Goal: Information Seeking & Learning: Learn about a topic

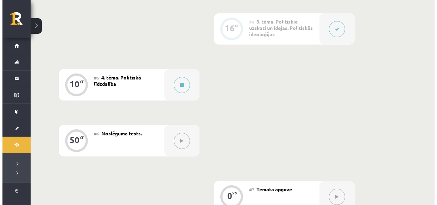
scroll to position [351, 0]
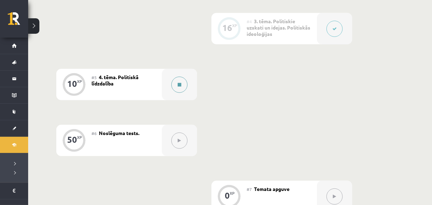
click at [177, 86] on button at bounding box center [179, 85] width 16 height 16
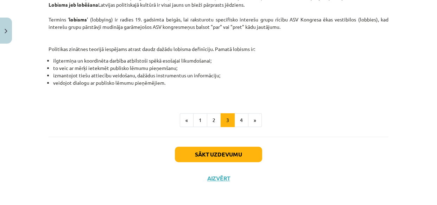
scroll to position [459, 0]
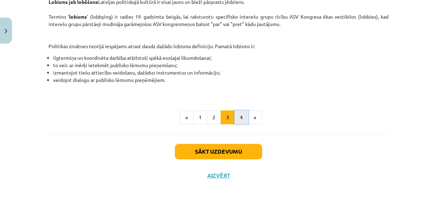
click at [234, 116] on button "4" at bounding box center [241, 117] width 14 height 14
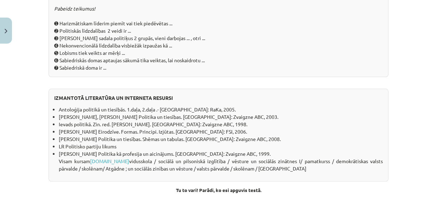
scroll to position [718, 0]
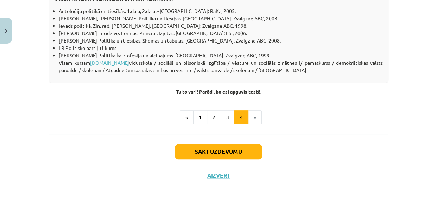
click at [253, 117] on li "»" at bounding box center [254, 117] width 13 height 14
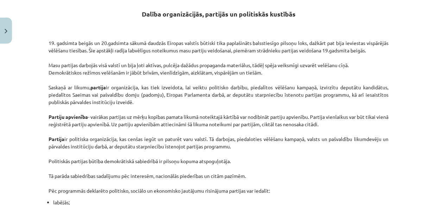
scroll to position [143, 0]
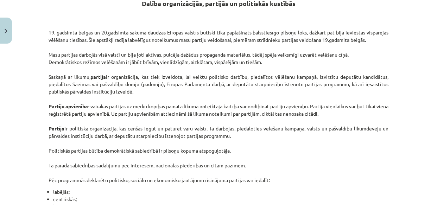
drag, startPoint x: 212, startPoint y: 72, endPoint x: 158, endPoint y: 47, distance: 59.3
click at [158, 47] on p "19. gadsimta beigās un 20.gadsimta sākumā daudzās Eiropas valstīs būtiski tika …" at bounding box center [219, 102] width 340 height 162
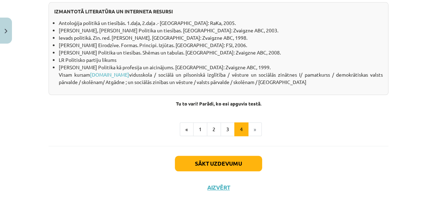
scroll to position [703, 0]
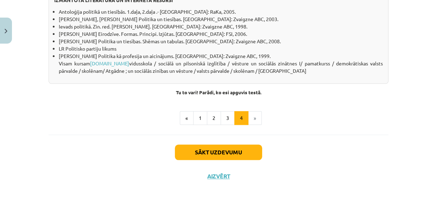
click at [255, 125] on li "»" at bounding box center [254, 118] width 13 height 14
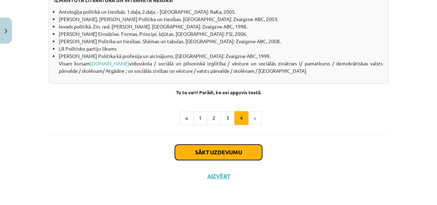
click at [229, 160] on button "Sākt uzdevumu" at bounding box center [218, 151] width 87 height 15
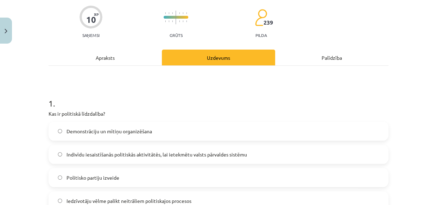
scroll to position [118, 0]
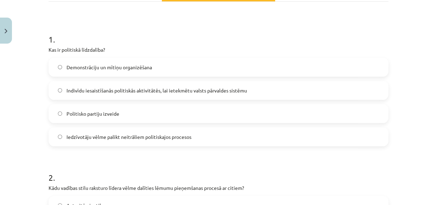
click at [66, 89] on span "Indivīdu iesaistīšanās politiskās aktivitātēs, lai ietekmētu valsts pārvaldes s…" at bounding box center [156, 90] width 180 height 7
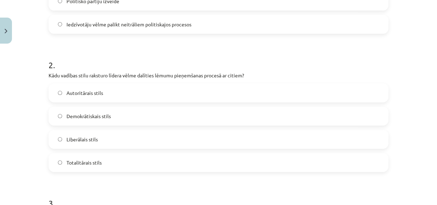
scroll to position [246, 0]
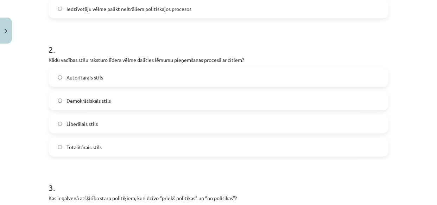
click at [103, 104] on span "Demokrātiskais stils" at bounding box center [88, 100] width 44 height 7
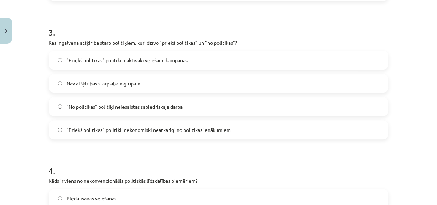
scroll to position [405, 0]
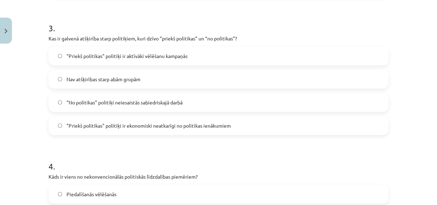
click at [200, 128] on span ""Priekš politikas" politiķi ir ekonomiski neatkarīgi no politikas ienākumiem" at bounding box center [148, 125] width 164 height 7
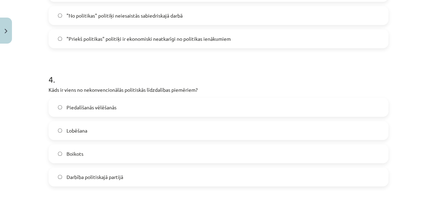
scroll to position [501, 0]
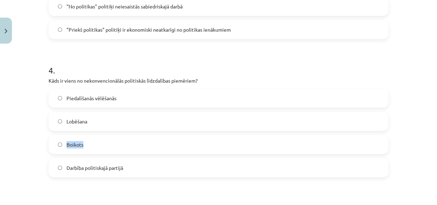
drag, startPoint x: 63, startPoint y: 142, endPoint x: 80, endPoint y: 146, distance: 17.6
click at [80, 146] on label "Boikots" at bounding box center [218, 145] width 338 height 18
copy span "Boikots"
click at [102, 139] on label "Boikots" at bounding box center [218, 145] width 338 height 18
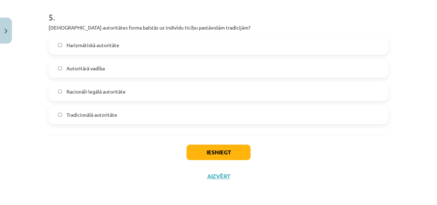
scroll to position [693, 0]
click at [97, 67] on span "Autoritārā vadība" at bounding box center [85, 67] width 38 height 7
click at [102, 113] on span "Tradicionālā autoritāte" at bounding box center [91, 114] width 51 height 7
click at [222, 151] on button "Iesniegt" at bounding box center [218, 151] width 64 height 15
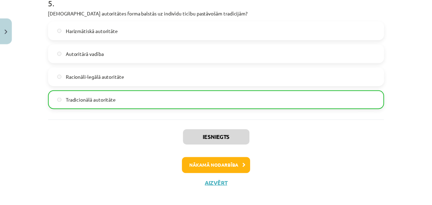
scroll to position [715, 0]
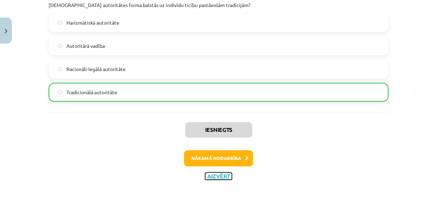
click at [215, 177] on button "Aizvērt" at bounding box center [218, 176] width 27 height 7
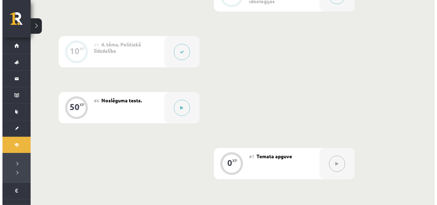
scroll to position [351, 0]
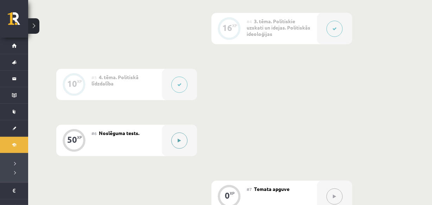
click at [183, 139] on button at bounding box center [179, 141] width 16 height 16
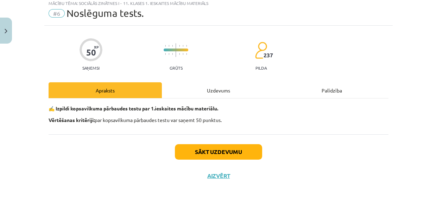
scroll to position [21, 0]
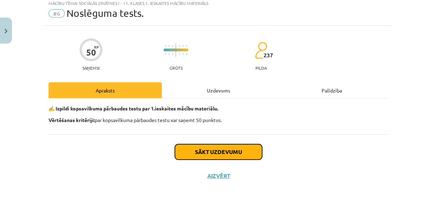
click at [225, 154] on button "Sākt uzdevumu" at bounding box center [218, 151] width 87 height 15
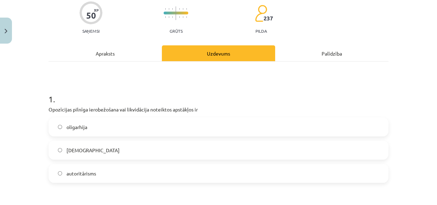
scroll to position [64, 0]
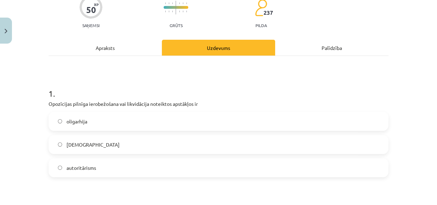
click at [92, 146] on label "[DEMOGRAPHIC_DATA]" at bounding box center [218, 145] width 338 height 18
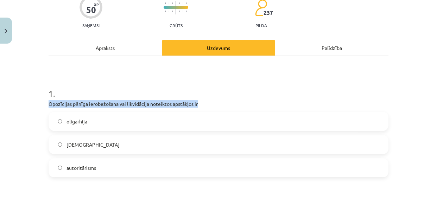
drag, startPoint x: 46, startPoint y: 104, endPoint x: 199, endPoint y: 104, distance: 152.5
click at [199, 104] on p "Opozīcijas pilnīga ierobežošana vai likvidācija noteiktos apstākļos ir" at bounding box center [219, 103] width 340 height 7
copy p "Opozīcijas pilnīga ierobežošana vai likvidācija noteiktos apstākļos ir"
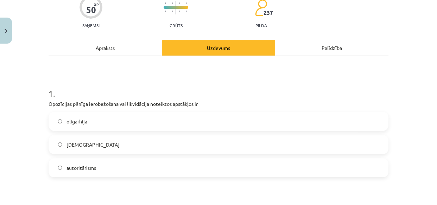
click at [96, 79] on h1 "1 ." at bounding box center [219, 87] width 340 height 22
drag, startPoint x: 64, startPoint y: 144, endPoint x: 99, endPoint y: 144, distance: 34.4
click at [99, 144] on label "[DEMOGRAPHIC_DATA]" at bounding box center [218, 145] width 338 height 18
copy span "[DEMOGRAPHIC_DATA]"
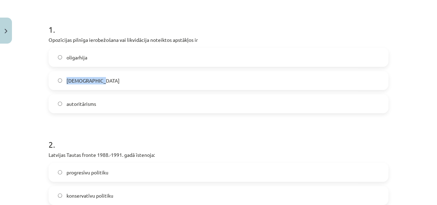
scroll to position [192, 0]
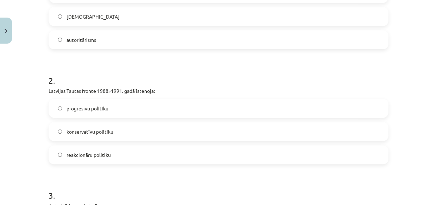
click at [143, 78] on h1 "2 ." at bounding box center [219, 74] width 340 height 22
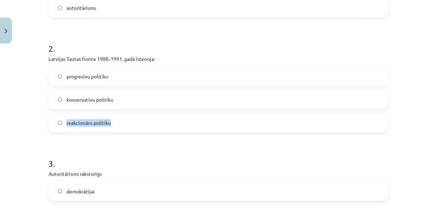
drag, startPoint x: 65, startPoint y: 122, endPoint x: 130, endPoint y: 117, distance: 65.9
click at [130, 117] on label "reakcionāru politiku" at bounding box center [218, 123] width 338 height 18
copy span "reakcionāru politiku"
click at [161, 40] on h1 "2 ." at bounding box center [219, 42] width 340 height 22
click at [129, 79] on label "progresīvu politiku" at bounding box center [218, 76] width 338 height 18
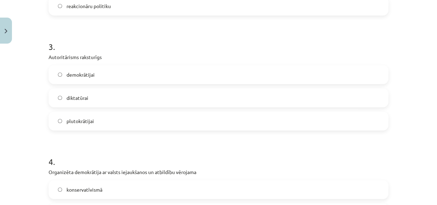
scroll to position [351, 0]
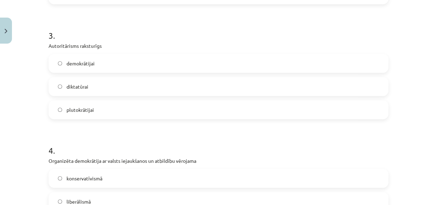
click at [124, 93] on label "diktatūrai" at bounding box center [218, 87] width 338 height 18
drag, startPoint x: 64, startPoint y: 112, endPoint x: 113, endPoint y: 115, distance: 48.9
click at [113, 115] on label "plutokrātijai" at bounding box center [218, 110] width 338 height 18
copy span "plutokrātijai"
click at [29, 86] on div "Mācību tēma: Sociālās zinātnes i - 11. klases 1. ieskaites mācību materiāls #6 …" at bounding box center [218, 102] width 437 height 205
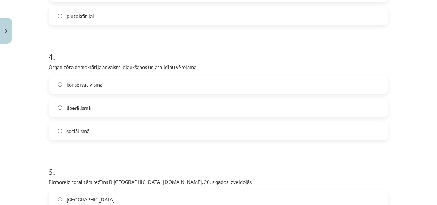
scroll to position [447, 0]
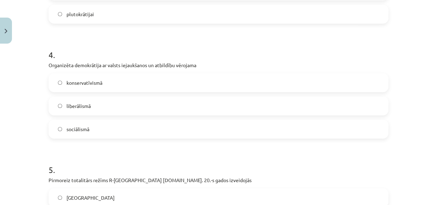
click at [122, 106] on label "liberālismā" at bounding box center [218, 106] width 338 height 18
drag, startPoint x: 67, startPoint y: 105, endPoint x: 95, endPoint y: 108, distance: 28.3
click at [95, 108] on label "liberālismā" at bounding box center [218, 106] width 338 height 18
copy span "liberālismā"
click at [120, 83] on label "konservatīvismā" at bounding box center [218, 83] width 338 height 18
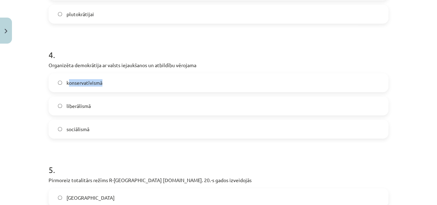
drag, startPoint x: 65, startPoint y: 84, endPoint x: 134, endPoint y: 90, distance: 68.4
click at [134, 90] on label "konservatīvismā" at bounding box center [218, 83] width 338 height 18
click at [113, 83] on label "konservatīvismā" at bounding box center [218, 83] width 338 height 18
drag, startPoint x: 101, startPoint y: 83, endPoint x: 61, endPoint y: 91, distance: 40.7
click at [61, 91] on label "konservatīvismā" at bounding box center [218, 83] width 338 height 18
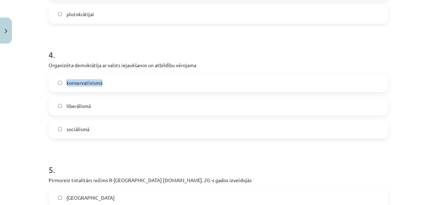
copy span "konservatīvismā"
click at [209, 46] on h1 "4 ." at bounding box center [219, 49] width 340 height 22
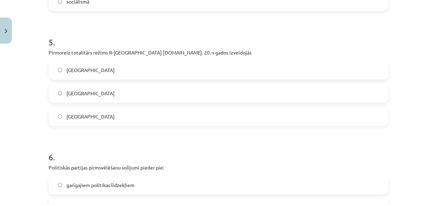
scroll to position [575, 0]
click at [88, 67] on label "[GEOGRAPHIC_DATA]" at bounding box center [218, 70] width 338 height 18
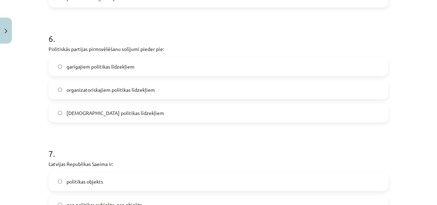
scroll to position [703, 0]
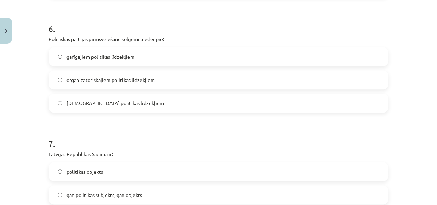
click at [66, 57] on span "garīgajiem politikas līdzekļiem" at bounding box center [100, 56] width 68 height 7
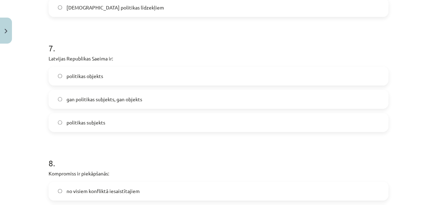
scroll to position [831, 0]
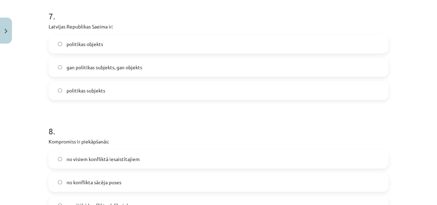
click at [84, 47] on label "politikas objekts" at bounding box center [218, 44] width 338 height 18
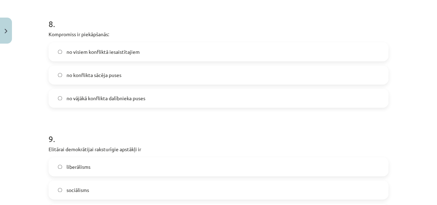
scroll to position [926, 0]
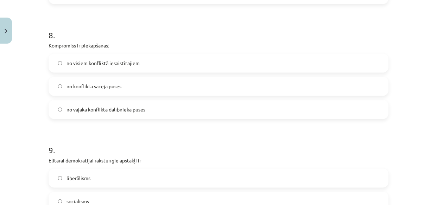
click at [112, 63] on span "no visiem konfliktā iesaistītajiem" at bounding box center [102, 62] width 73 height 7
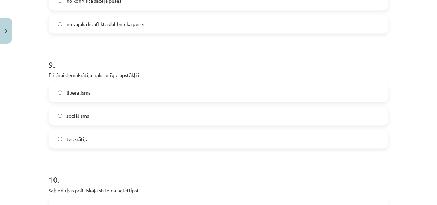
scroll to position [1022, 0]
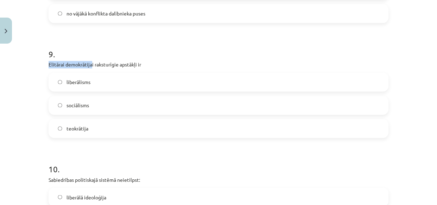
drag, startPoint x: 46, startPoint y: 63, endPoint x: 90, endPoint y: 62, distance: 44.3
click at [90, 62] on p "Elitārai demokrātijai raksturīgie apstākļi ir" at bounding box center [219, 64] width 340 height 7
copy p "Elitārai demokrātija"
drag, startPoint x: 68, startPoint y: 128, endPoint x: 101, endPoint y: 120, distance: 33.9
click at [101, 123] on label "teokrātija" at bounding box center [218, 128] width 338 height 18
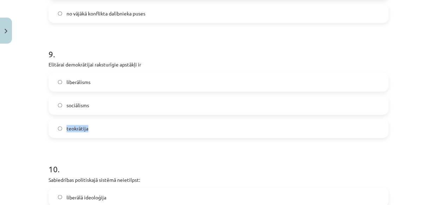
copy span "teokrātija"
click at [104, 101] on label "sociālisms" at bounding box center [218, 105] width 338 height 18
drag, startPoint x: 65, startPoint y: 80, endPoint x: 100, endPoint y: 84, distance: 35.7
click at [100, 84] on label "liberālisms" at bounding box center [218, 82] width 338 height 18
copy span "liberālisms"
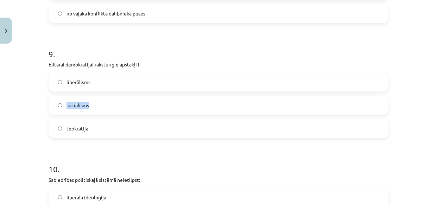
drag, startPoint x: 63, startPoint y: 105, endPoint x: 90, endPoint y: 105, distance: 27.4
click at [90, 105] on label "sociālisms" at bounding box center [218, 105] width 338 height 18
click at [230, 155] on h1 "10 ." at bounding box center [219, 163] width 340 height 22
click at [150, 127] on label "teokrātija" at bounding box center [218, 128] width 338 height 18
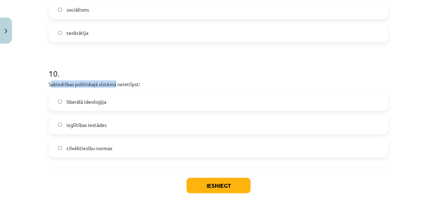
drag, startPoint x: 48, startPoint y: 83, endPoint x: 78, endPoint y: 77, distance: 31.2
click at [112, 86] on p "Sabiedrības politiskajā sistēmā neietilpst:" at bounding box center [219, 83] width 340 height 7
drag, startPoint x: 47, startPoint y: 83, endPoint x: 112, endPoint y: 83, distance: 65.4
click at [113, 83] on p "Sabiedrības politiskajā sistēmā neietilpst:" at bounding box center [219, 83] width 340 height 7
click at [103, 102] on span "liberālā ideoloģija" at bounding box center [86, 101] width 40 height 7
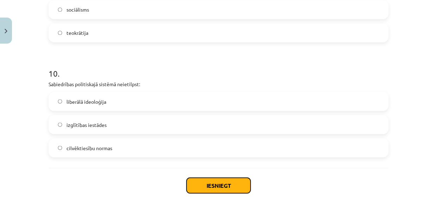
click at [213, 190] on button "Iesniegt" at bounding box center [218, 184] width 64 height 15
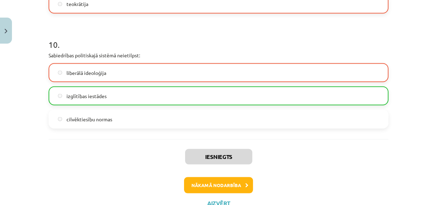
scroll to position [1174, 0]
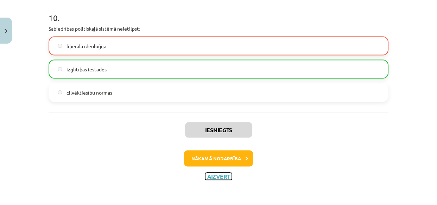
click at [219, 175] on button "Aizvērt" at bounding box center [218, 176] width 27 height 7
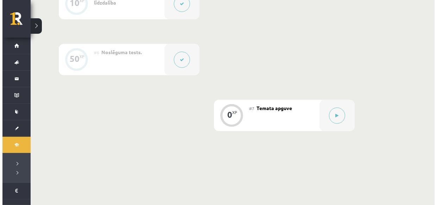
scroll to position [447, 0]
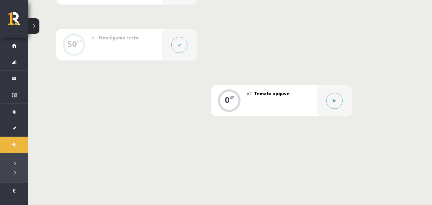
click at [337, 103] on button at bounding box center [334, 101] width 16 height 16
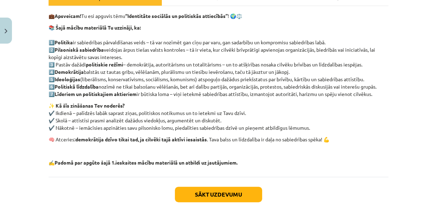
scroll to position [124, 0]
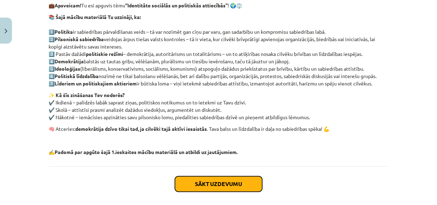
click at [222, 180] on button "Sākt uzdevumu" at bounding box center [218, 183] width 87 height 15
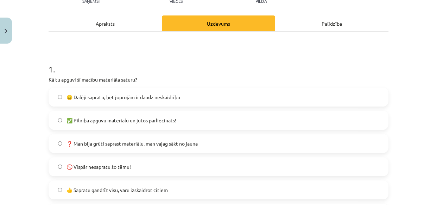
scroll to position [152, 0]
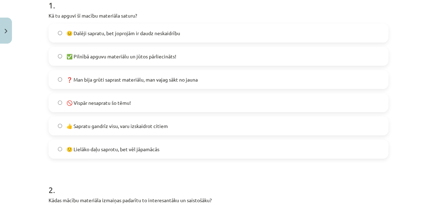
click at [137, 147] on span "🙂 Lielāko daļu saprotu, bet vēl jāpamācās" at bounding box center [112, 149] width 93 height 7
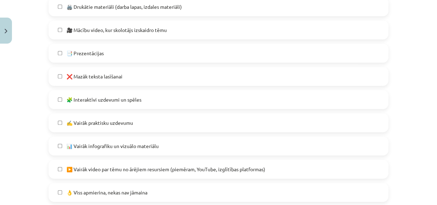
scroll to position [408, 0]
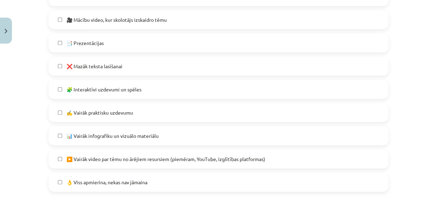
click at [105, 86] on span "🧩 Interaktīvi uzdevumi un spēles" at bounding box center [103, 89] width 75 height 7
click at [183, 164] on label "▶️ Vairāk video par tēmu no ārējiem resursiem (piemēram, YouTube, izglītības pl…" at bounding box center [218, 159] width 338 height 18
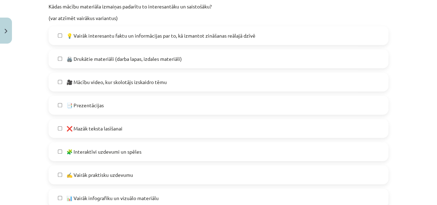
scroll to position [344, 0]
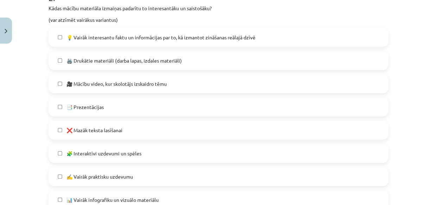
click at [137, 35] on span "💡 Vairāk interesantu faktu un informācijas par to, kā izmantot zināšanas reālaj…" at bounding box center [160, 37] width 189 height 7
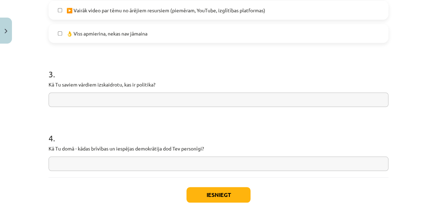
scroll to position [567, 0]
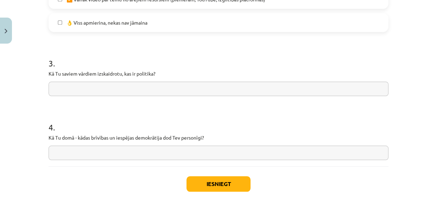
click at [181, 90] on input "text" at bounding box center [219, 89] width 340 height 14
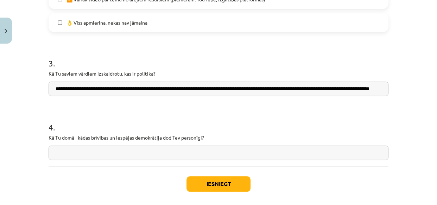
scroll to position [0, 45]
type input "**********"
click at [110, 151] on input "text" at bounding box center [219, 153] width 340 height 14
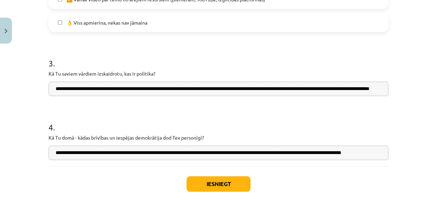
scroll to position [0, 19]
type input "**********"
click at [217, 184] on button "Iesniegt" at bounding box center [218, 183] width 64 height 15
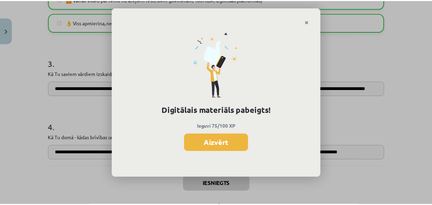
scroll to position [440, 0]
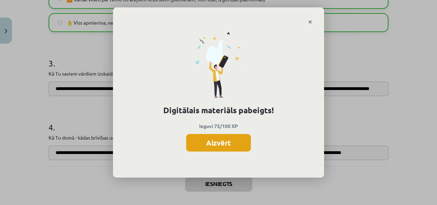
click at [215, 144] on button "Aizvērt" at bounding box center [218, 143] width 65 height 18
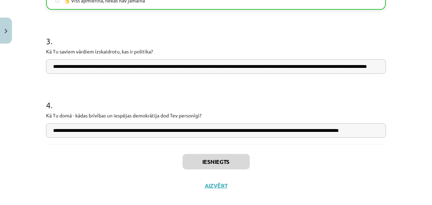
scroll to position [599, 0]
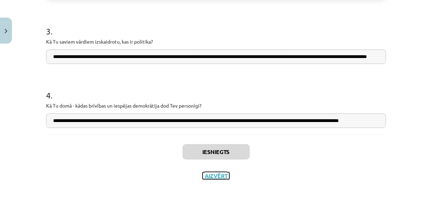
click at [221, 176] on button "Aizvērt" at bounding box center [215, 175] width 27 height 7
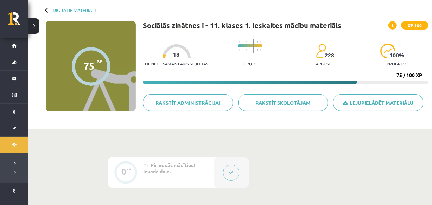
scroll to position [0, 0]
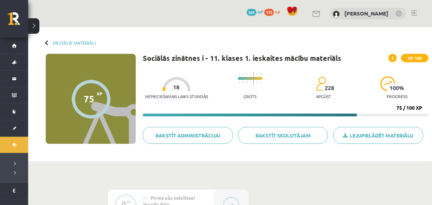
click at [95, 101] on div at bounding box center [91, 99] width 39 height 39
click at [70, 41] on link "Digitālie materiāli" at bounding box center [74, 42] width 43 height 5
